Goal: Task Accomplishment & Management: Manage account settings

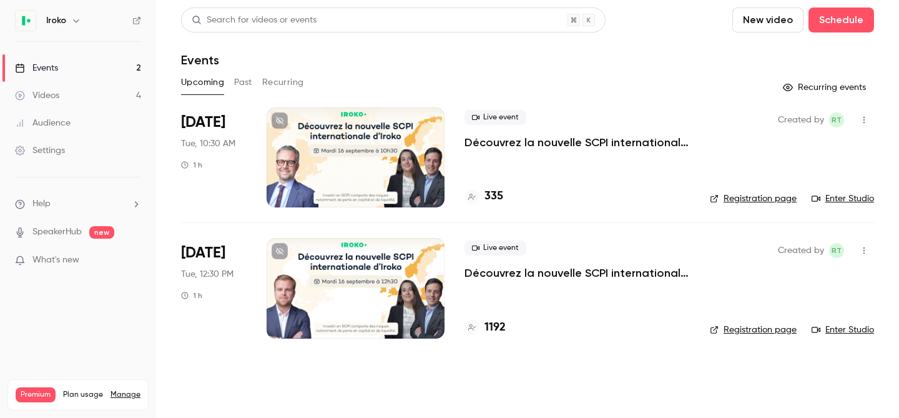
click at [362, 301] on div at bounding box center [355, 288] width 178 height 100
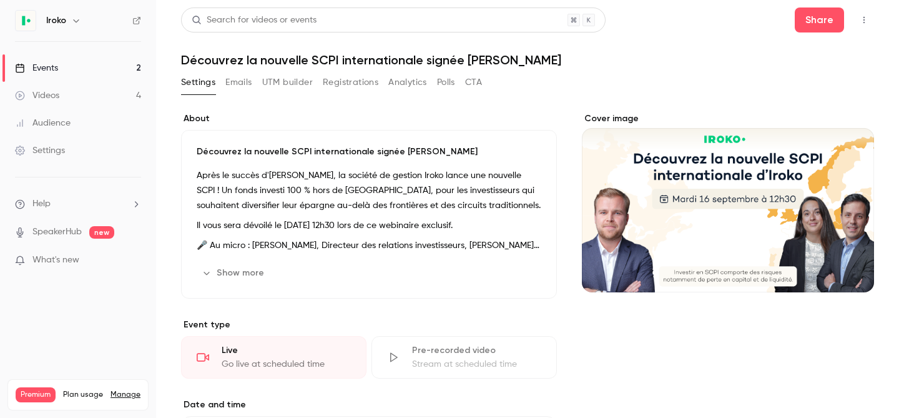
click at [236, 81] on button "Emails" at bounding box center [238, 82] width 26 height 20
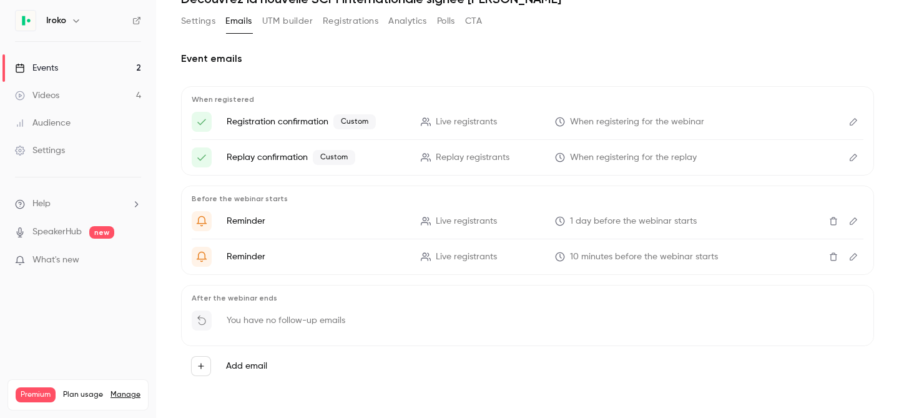
scroll to position [62, 0]
